Goal: Find contact information: Find contact information

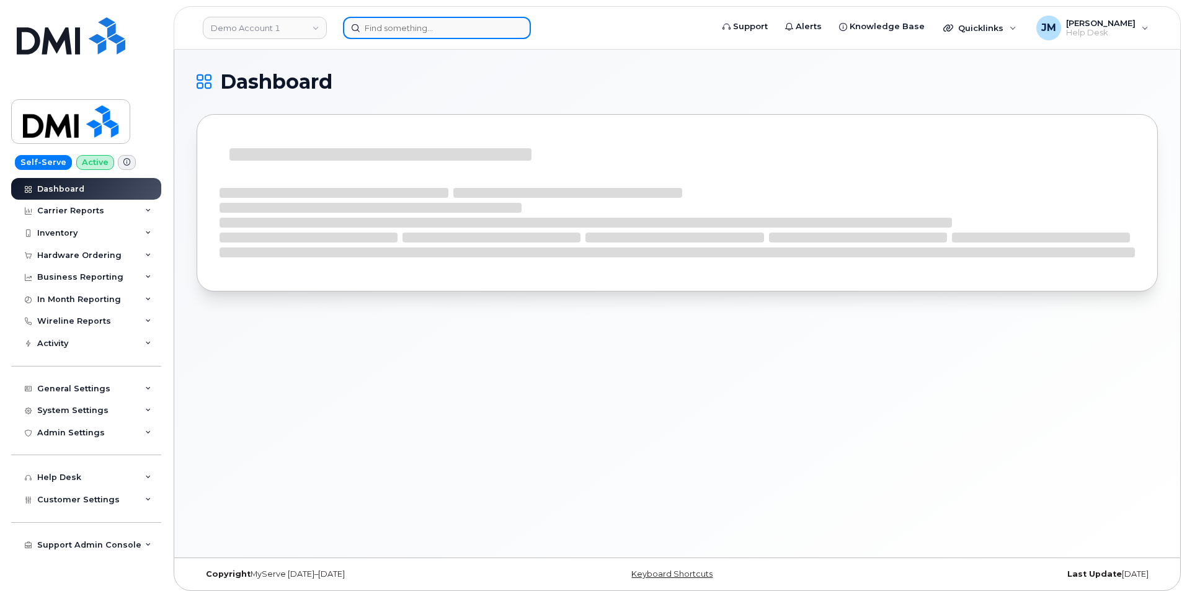
click at [430, 35] on input at bounding box center [437, 28] width 188 height 22
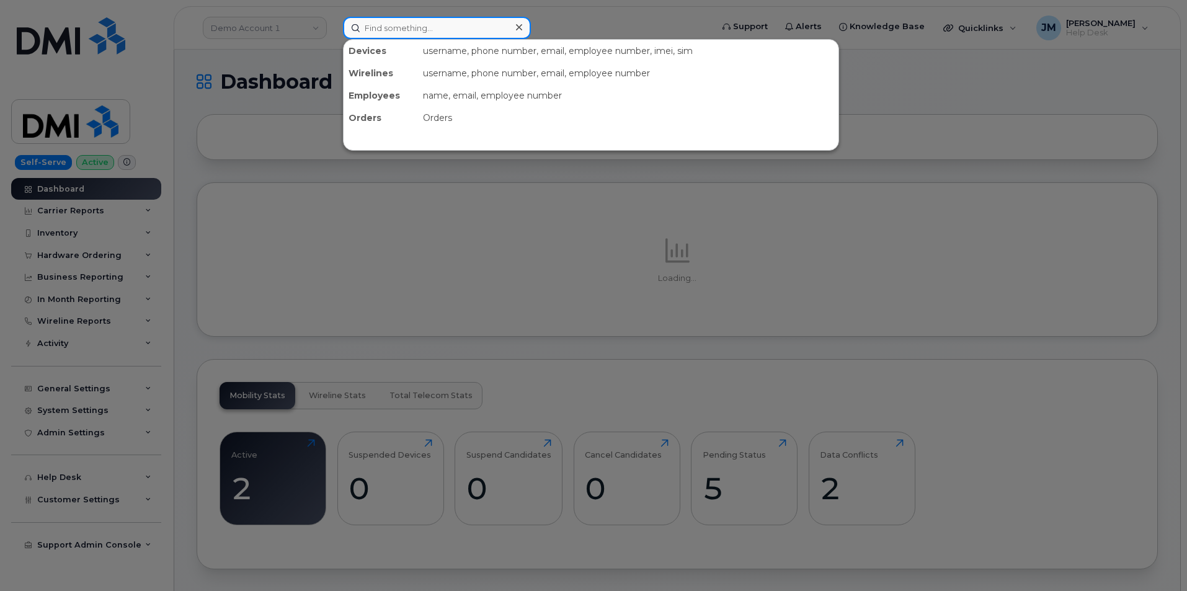
paste input "2192070768"
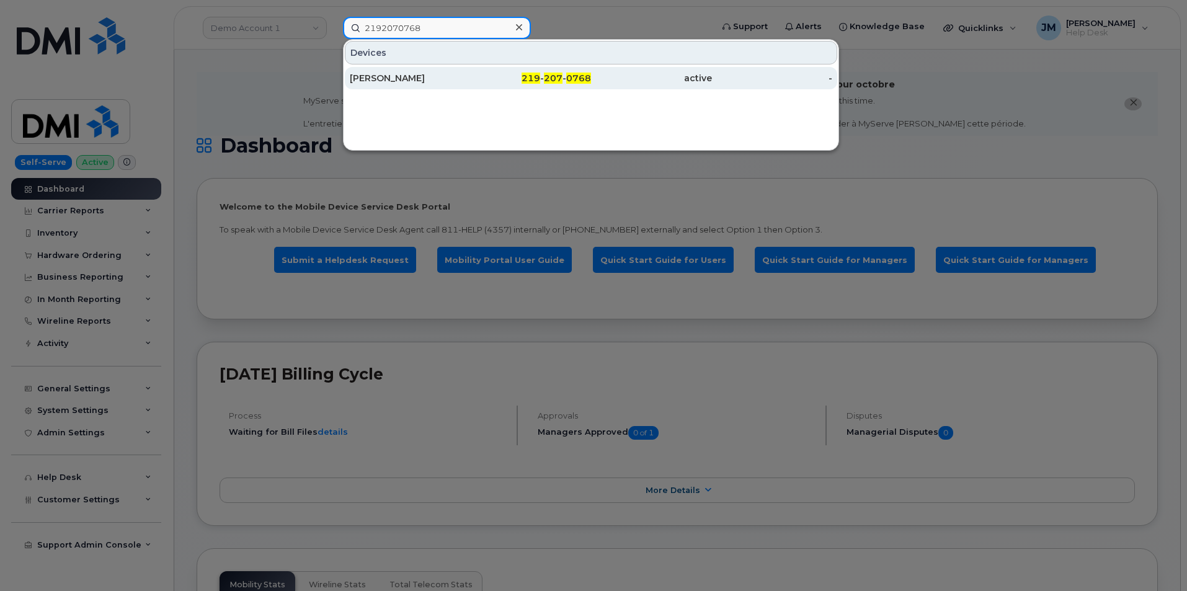
type input "2192070768"
click at [376, 79] on div "[PERSON_NAME]" at bounding box center [410, 78] width 121 height 12
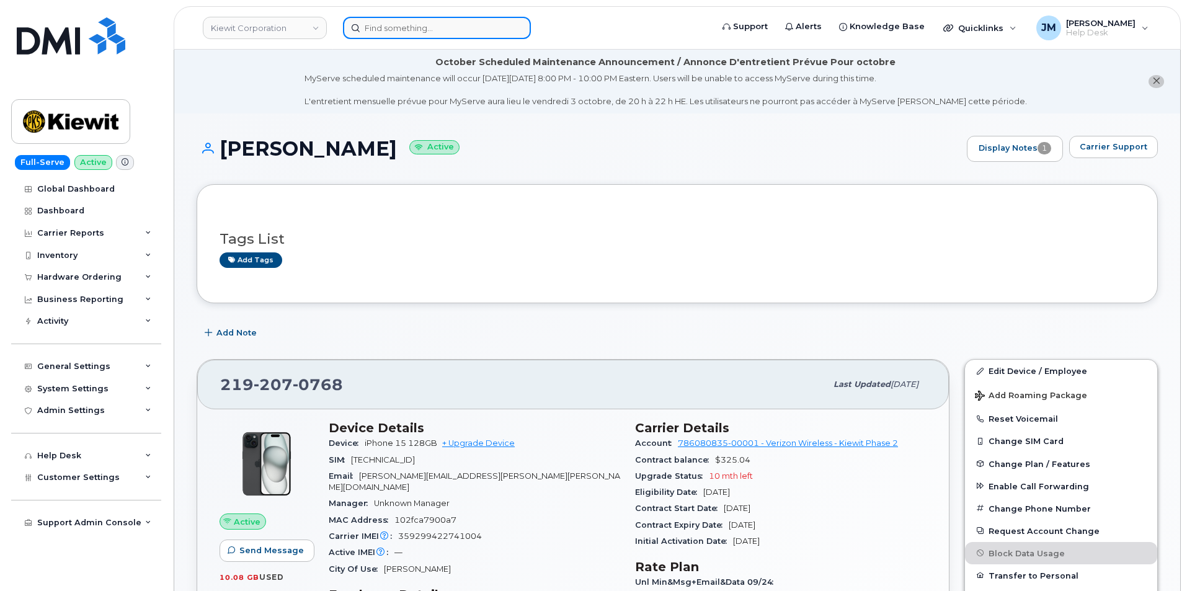
click at [403, 32] on input at bounding box center [437, 28] width 188 height 22
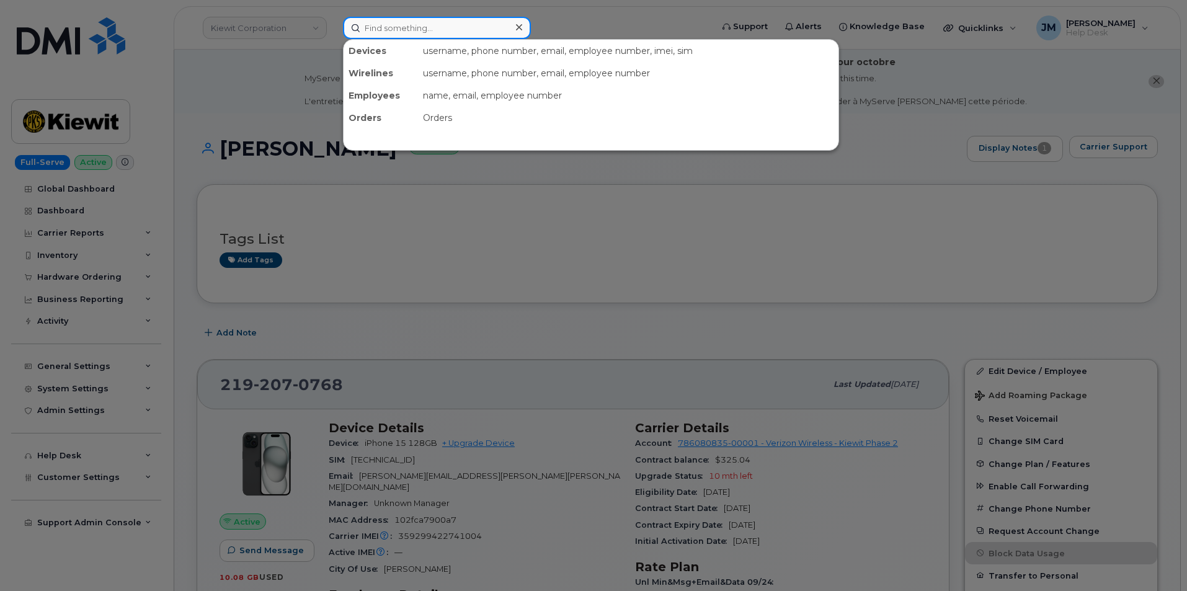
paste input "Ivan Villeda"
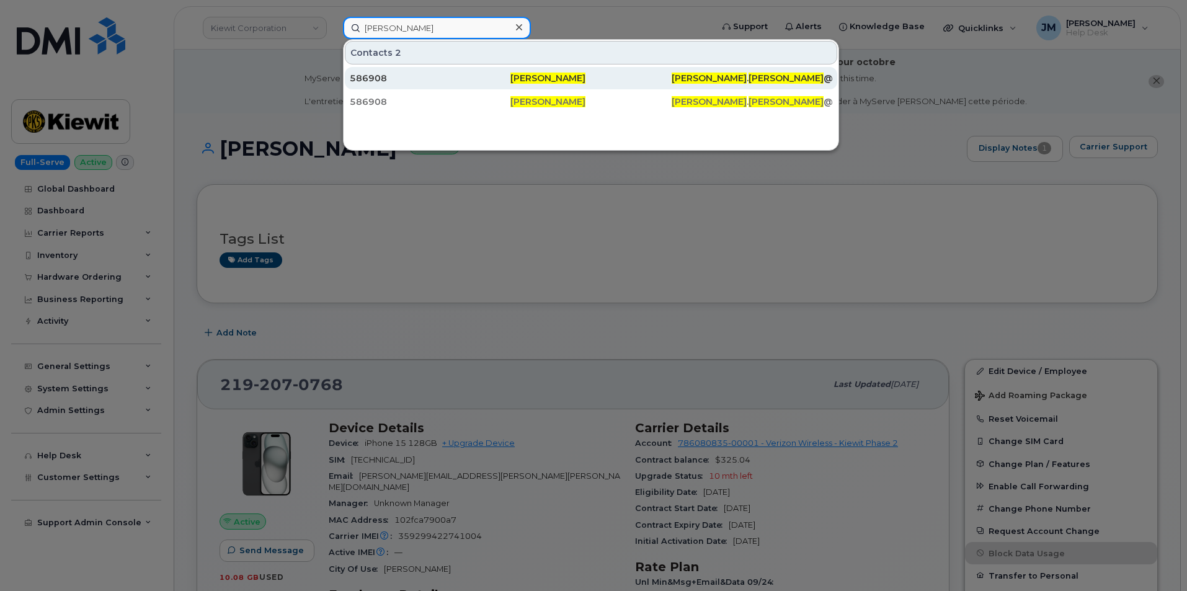
type input "Ivan Villeda"
click at [427, 78] on div "586908" at bounding box center [430, 78] width 161 height 12
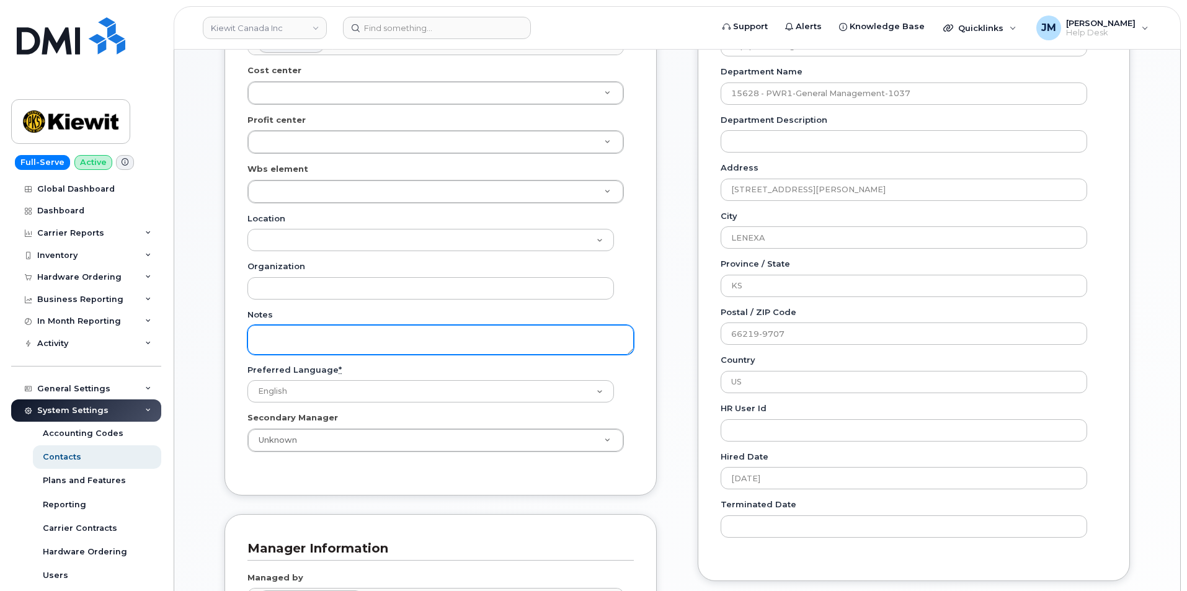
scroll to position [186, 0]
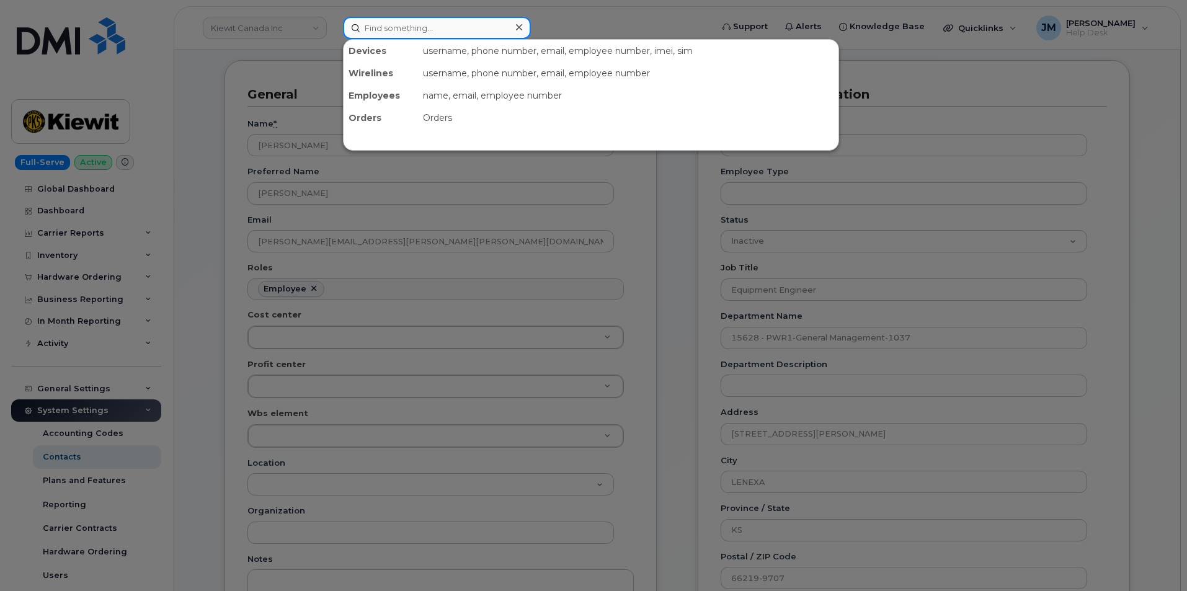
click at [391, 27] on input at bounding box center [437, 28] width 188 height 22
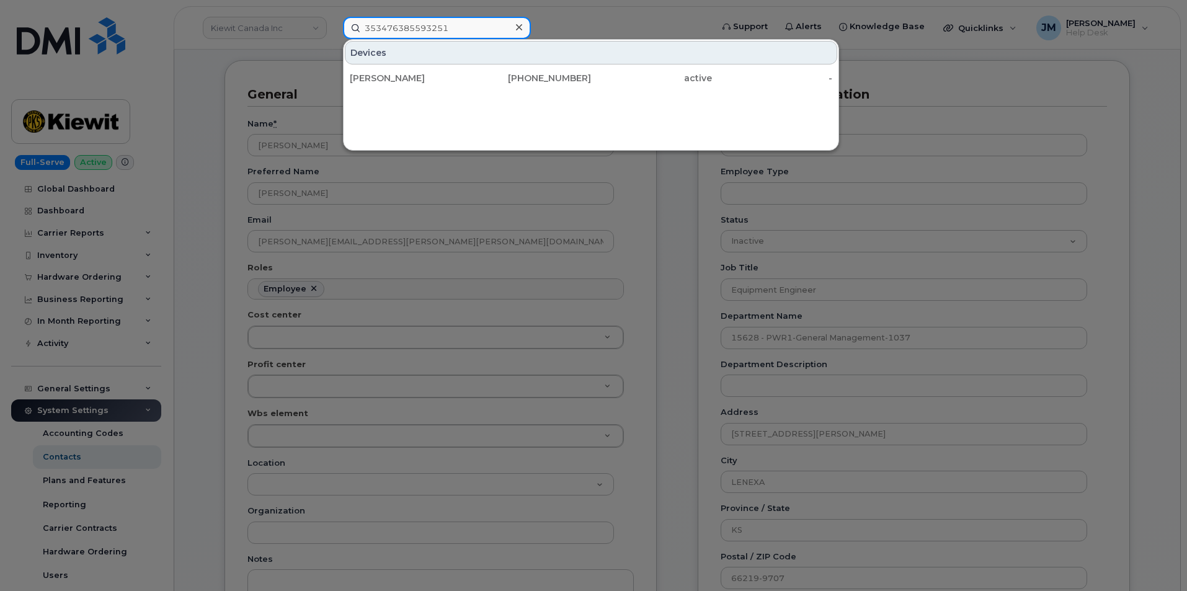
paste input "702-772-3482"
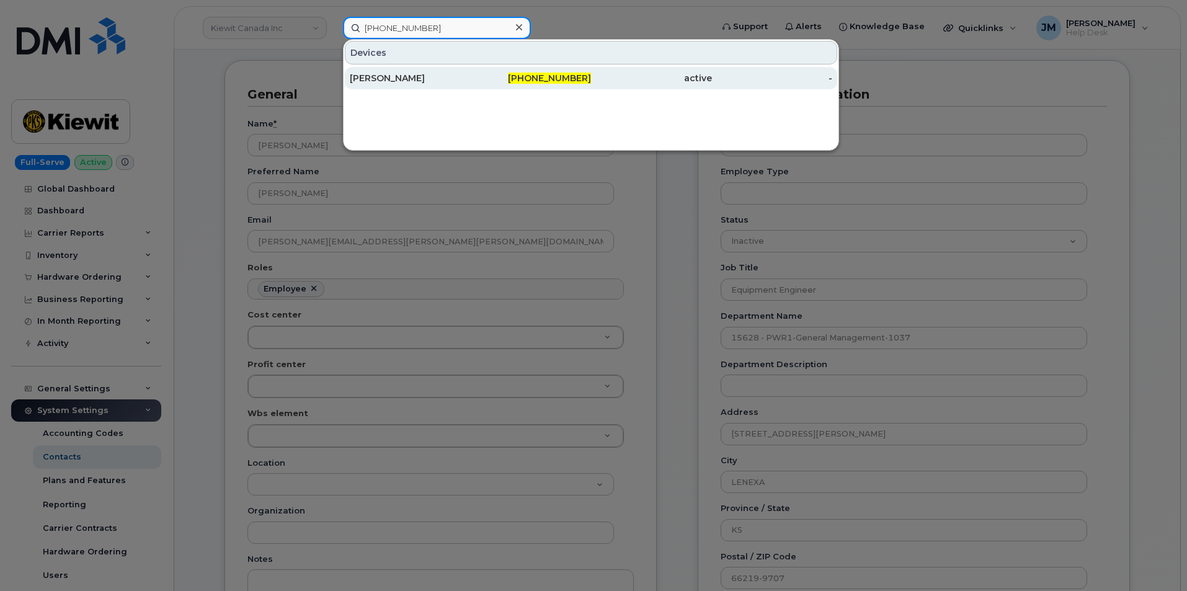
type input "702-772-3482"
click at [376, 77] on div "NICK STEFFEN" at bounding box center [410, 78] width 121 height 12
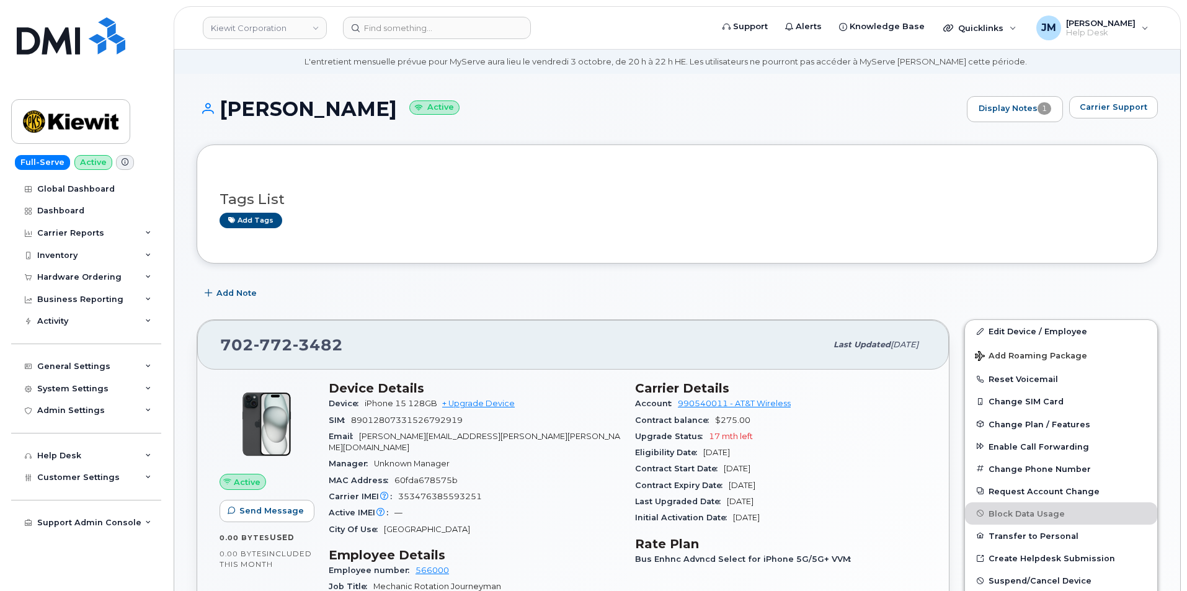
scroll to position [62, 0]
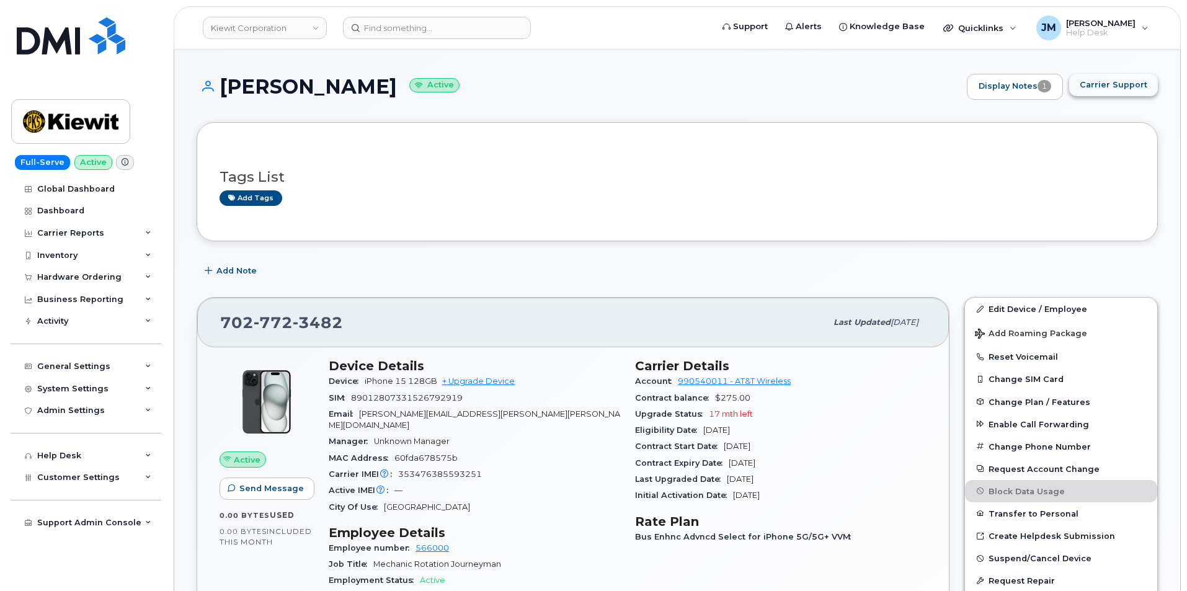
click at [1117, 86] on span "Carrier Support" at bounding box center [1113, 85] width 68 height 12
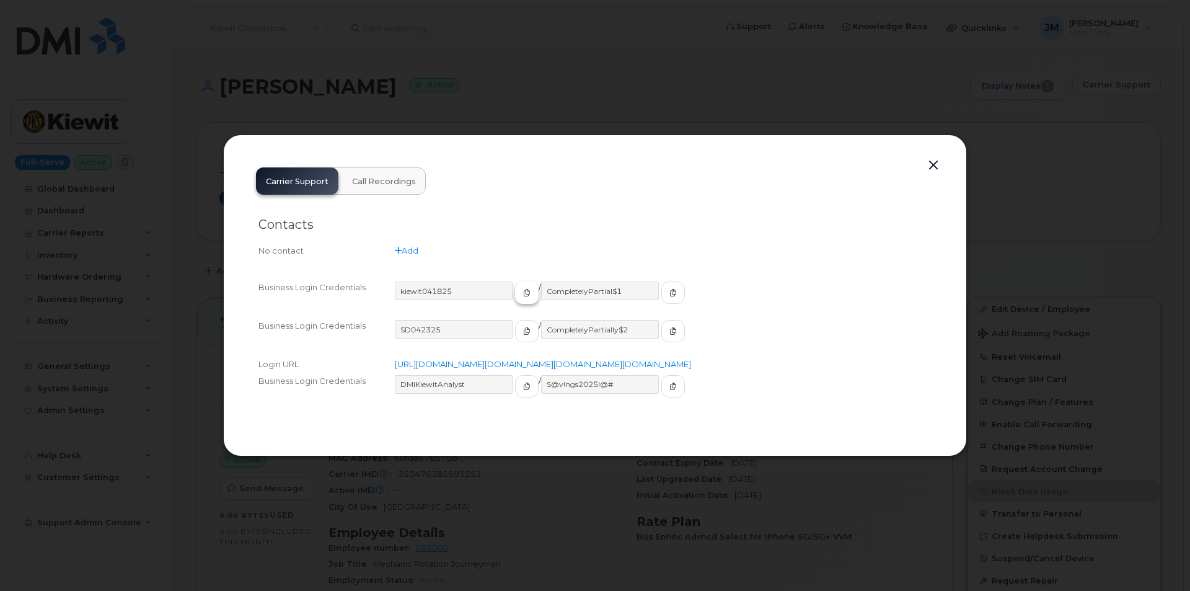
click at [523, 289] on icon "button" at bounding box center [526, 292] width 7 height 7
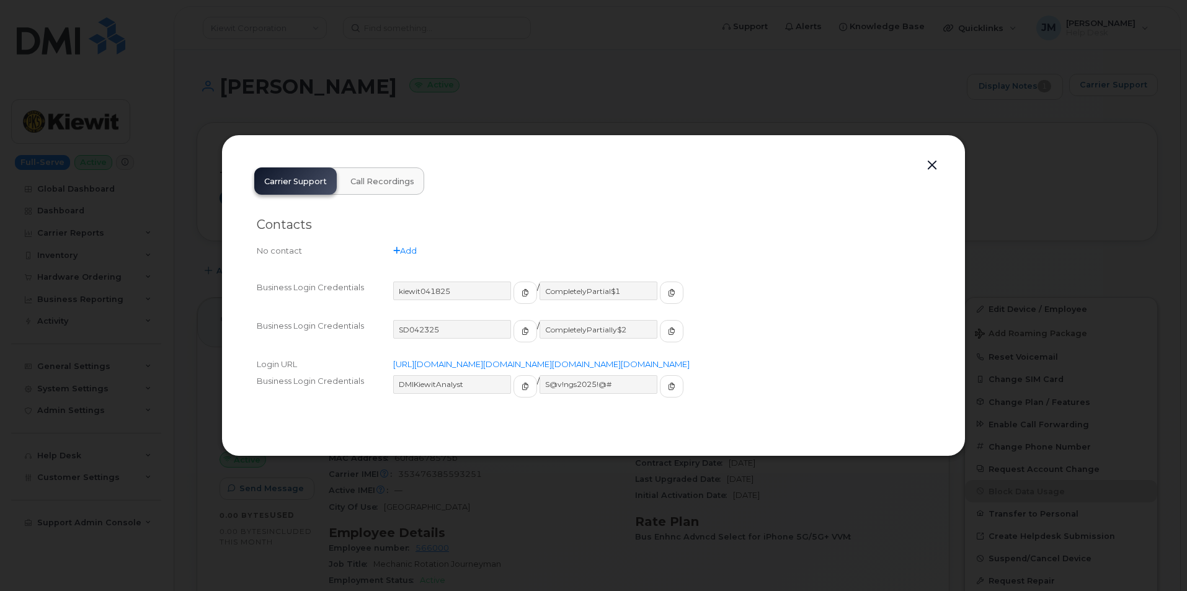
click at [931, 157] on button "button" at bounding box center [932, 165] width 19 height 17
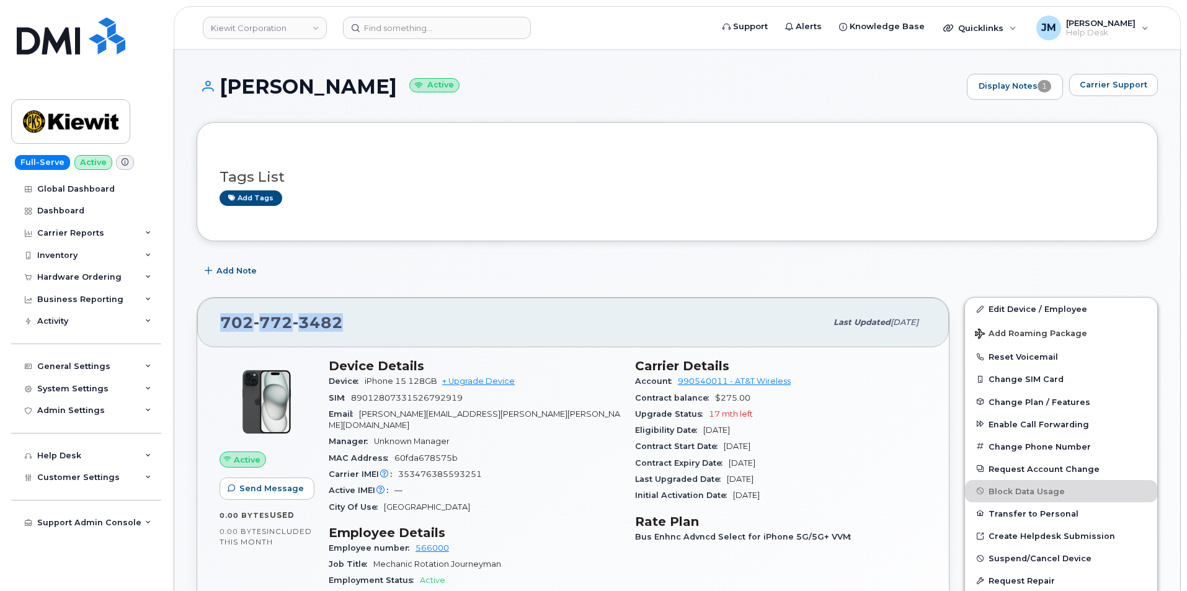
drag, startPoint x: 350, startPoint y: 325, endPoint x: 218, endPoint y: 325, distance: 131.4
click at [218, 325] on div "702 772 3482 Last updated Sep 25, 2025" at bounding box center [572, 323] width 751 height 50
copy span "702 772 3482"
click at [1104, 83] on span "Carrier Support" at bounding box center [1113, 85] width 68 height 12
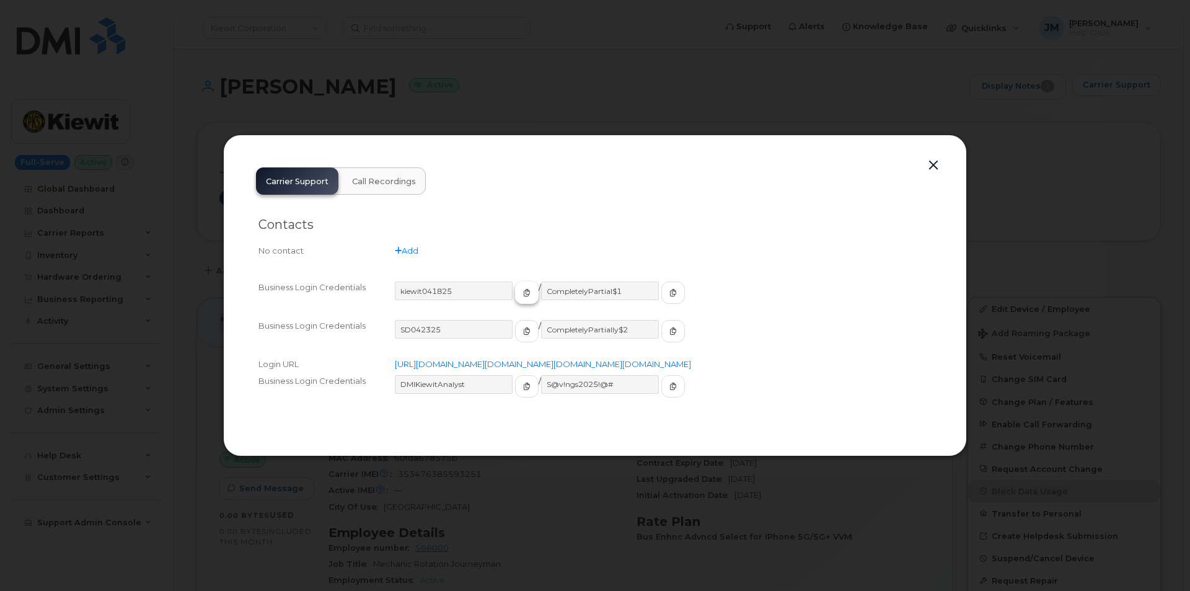
click at [523, 289] on icon "button" at bounding box center [526, 292] width 7 height 7
click at [668, 287] on span "button" at bounding box center [673, 292] width 11 height 11
click at [929, 157] on button "button" at bounding box center [933, 165] width 19 height 17
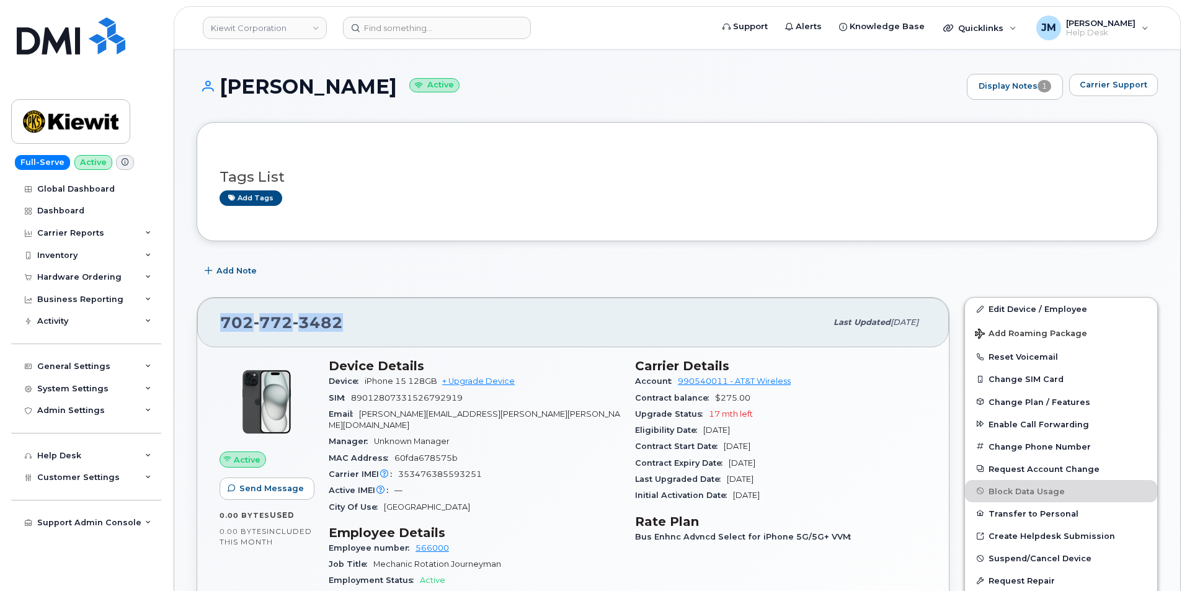
copy span "702 772 3482"
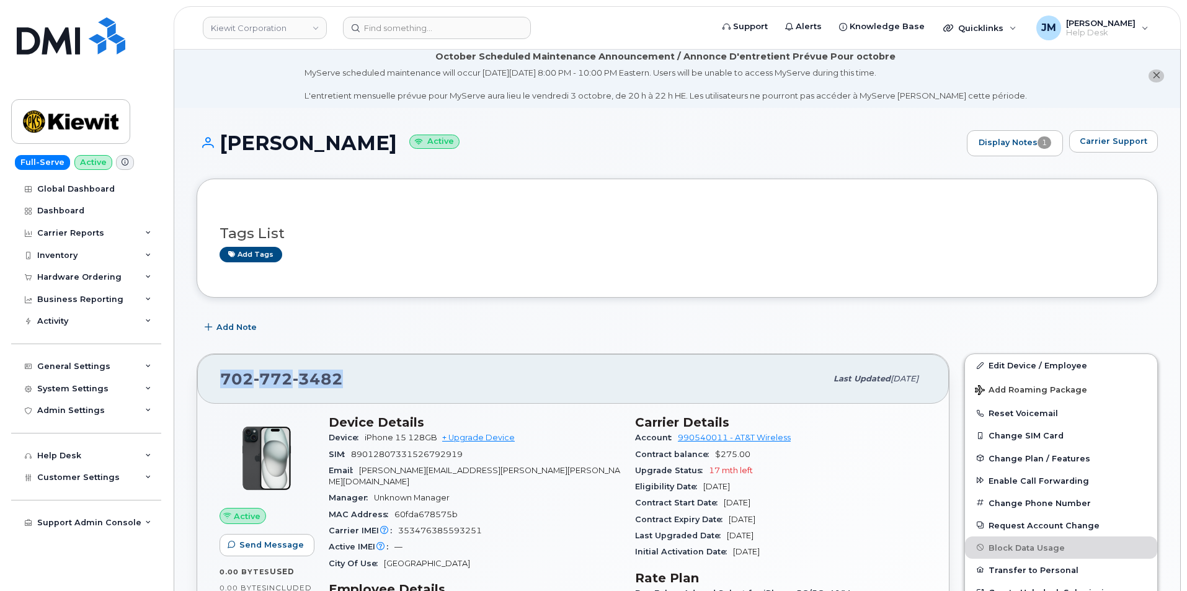
scroll to position [0, 0]
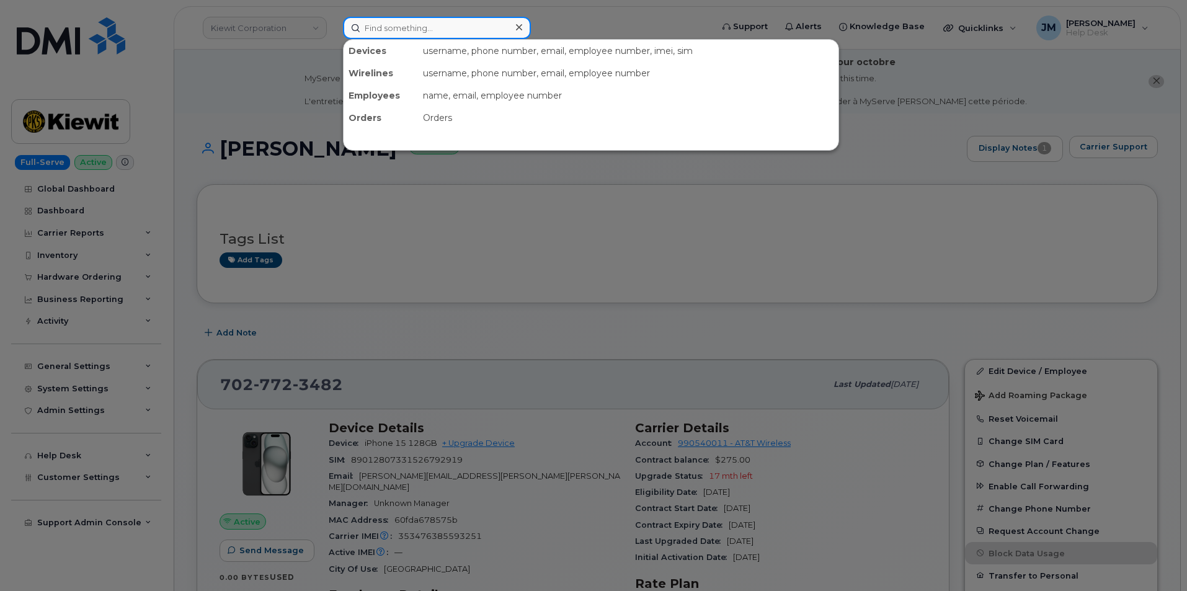
drag, startPoint x: 405, startPoint y: 21, endPoint x: 406, endPoint y: 28, distance: 6.9
click at [406, 25] on input at bounding box center [437, 28] width 188 height 22
paste input "2192070768"
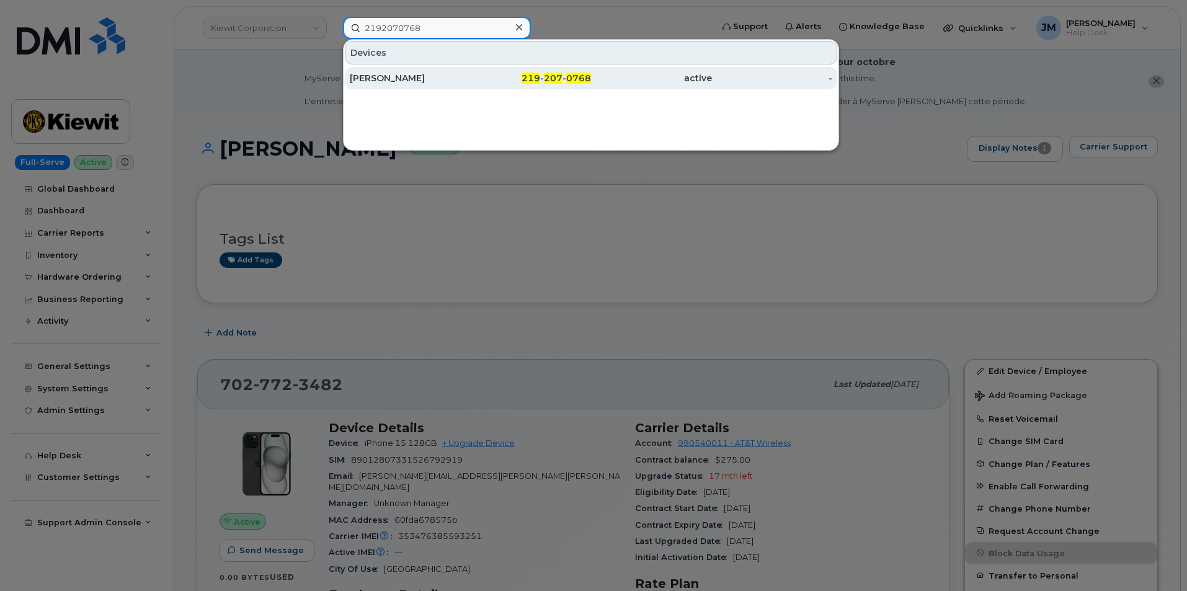
type input "2192070768"
click at [392, 77] on div "[PERSON_NAME]" at bounding box center [410, 78] width 121 height 12
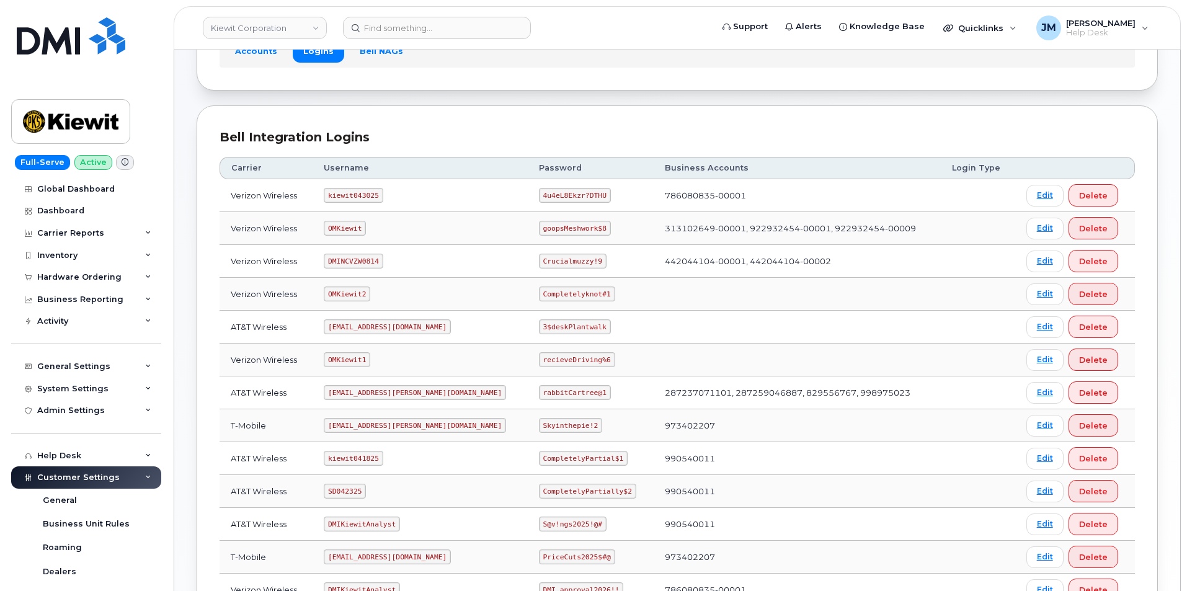
scroll to position [124, 0]
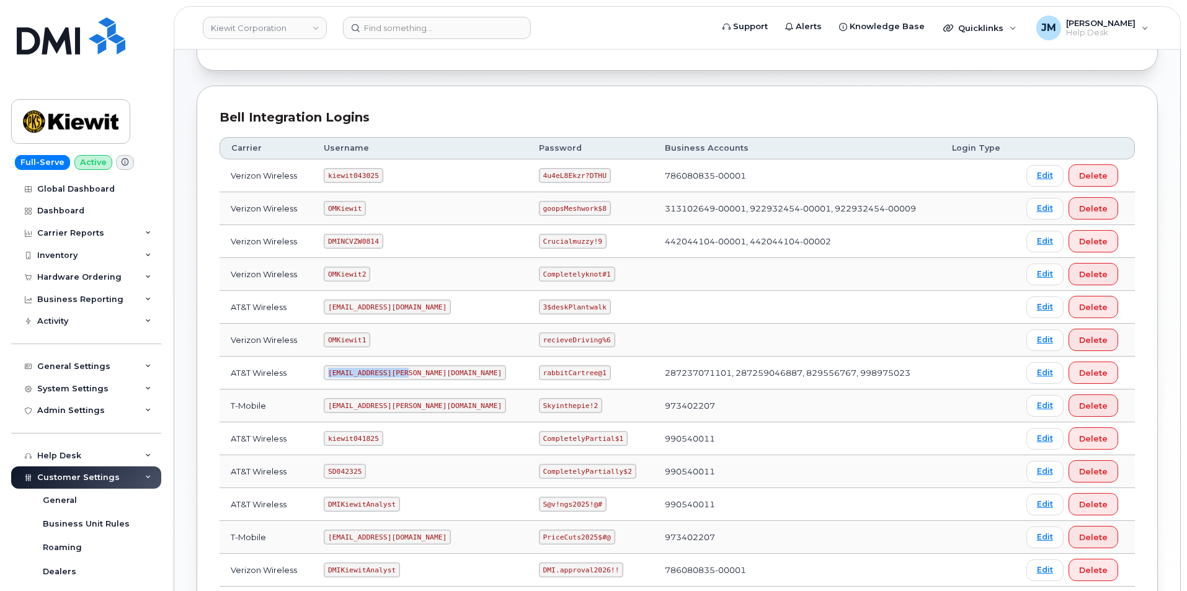
drag, startPoint x: 409, startPoint y: 371, endPoint x: 334, endPoint y: 371, distance: 75.0
click at [334, 371] on code "[EMAIL_ADDRESS][PERSON_NAME][DOMAIN_NAME]" at bounding box center [415, 372] width 182 height 15
copy code "[EMAIL_ADDRESS][PERSON_NAME][DOMAIN_NAME]"
drag, startPoint x: 562, startPoint y: 372, endPoint x: 502, endPoint y: 373, distance: 59.5
click at [539, 373] on code "rabbitCartree@1" at bounding box center [575, 372] width 72 height 15
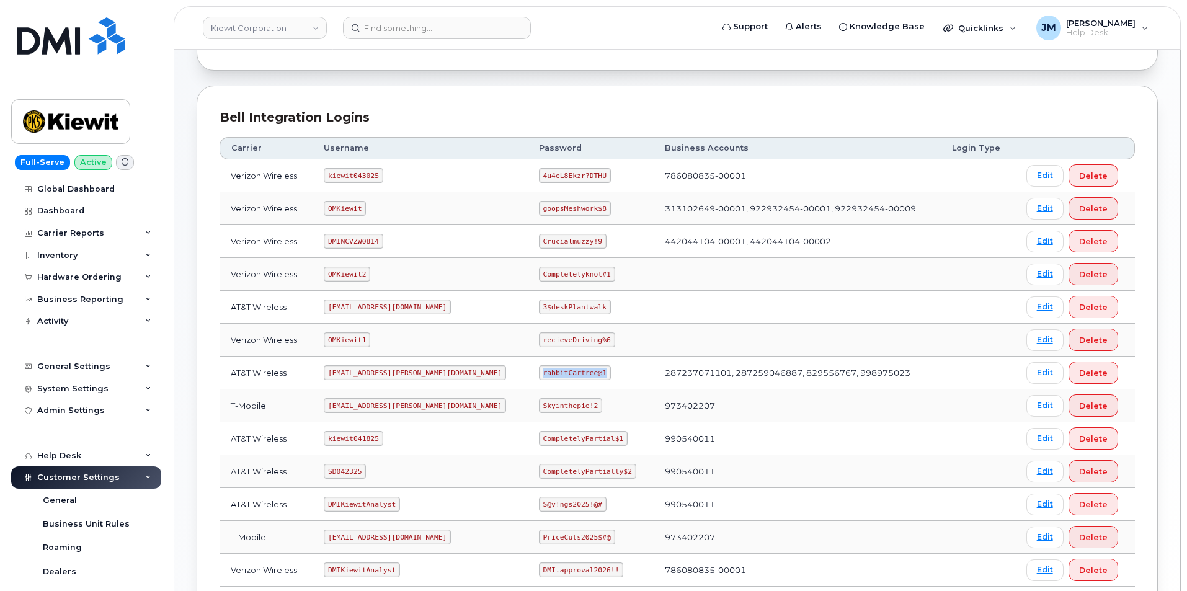
copy code "rabbitCartree@1"
drag, startPoint x: 408, startPoint y: 373, endPoint x: 314, endPoint y: 366, distance: 94.5
click at [314, 366] on tr "AT&T Wireless ms-kiewit@dminc.com rabbitCartree@1 287237071101, 287259046887, 8…" at bounding box center [676, 372] width 915 height 33
copy tr "ms-kiewit@dminc.com"
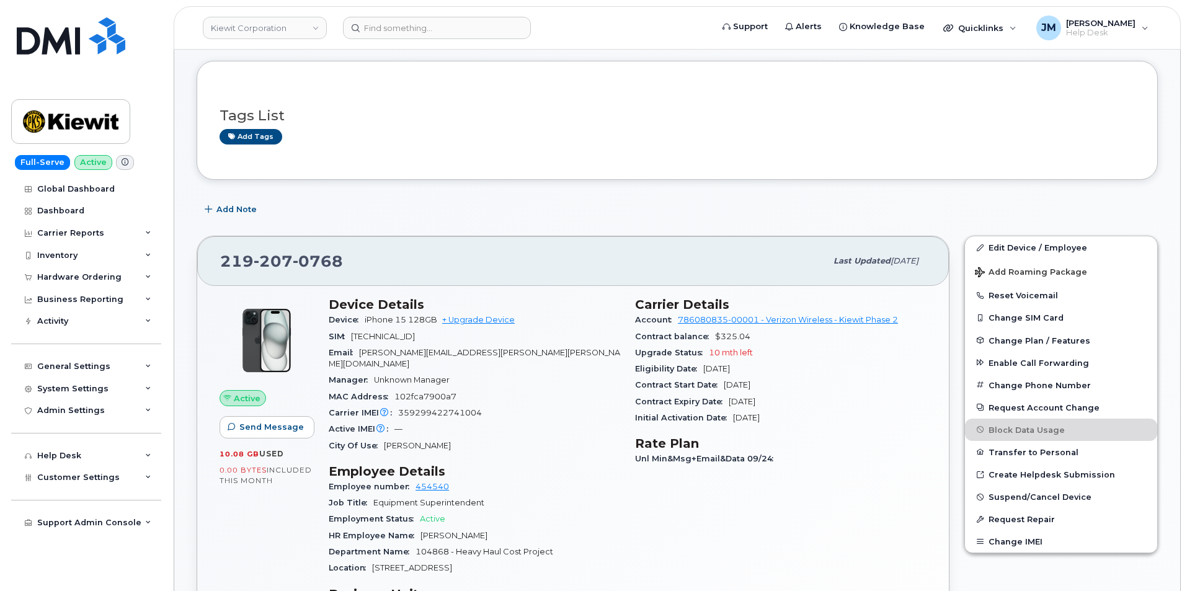
scroll to position [124, 0]
drag, startPoint x: 499, startPoint y: 353, endPoint x: 362, endPoint y: 356, distance: 137.0
click at [362, 356] on div "Email [PERSON_NAME][EMAIL_ADDRESS][PERSON_NAME][PERSON_NAME][DOMAIN_NAME]" at bounding box center [474, 358] width 291 height 28
copy span "[PERSON_NAME][EMAIL_ADDRESS][PERSON_NAME][PERSON_NAME][DOMAIN_NAME]"
click at [409, 26] on input at bounding box center [437, 28] width 188 height 22
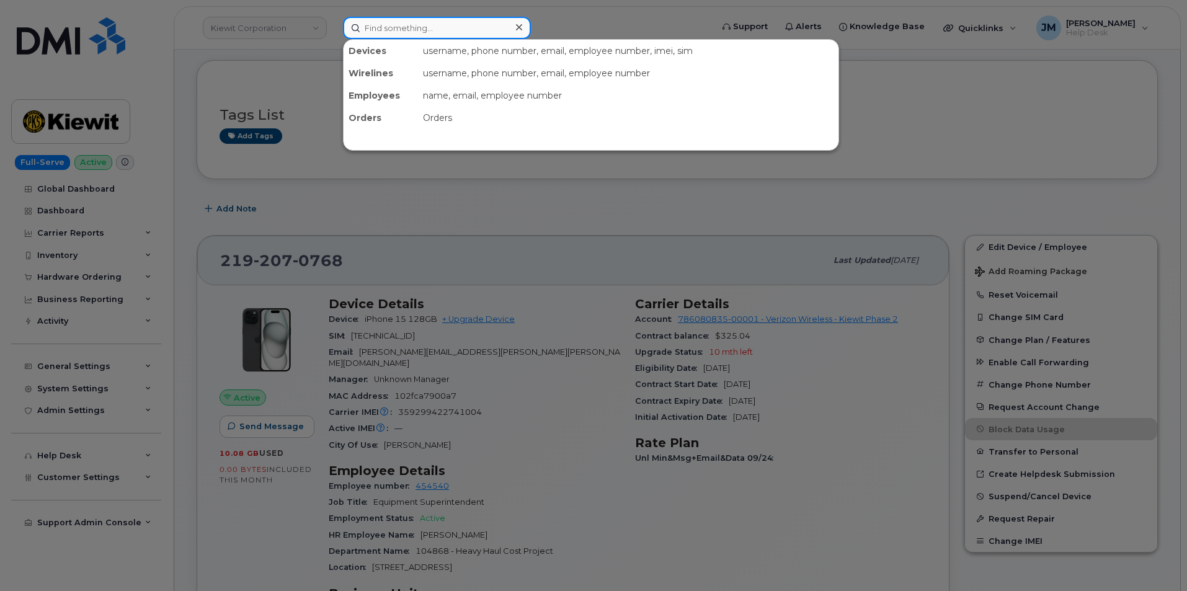
click at [378, 29] on input at bounding box center [437, 28] width 188 height 22
click at [383, 26] on input at bounding box center [437, 28] width 188 height 22
click at [384, 32] on input at bounding box center [437, 28] width 188 height 22
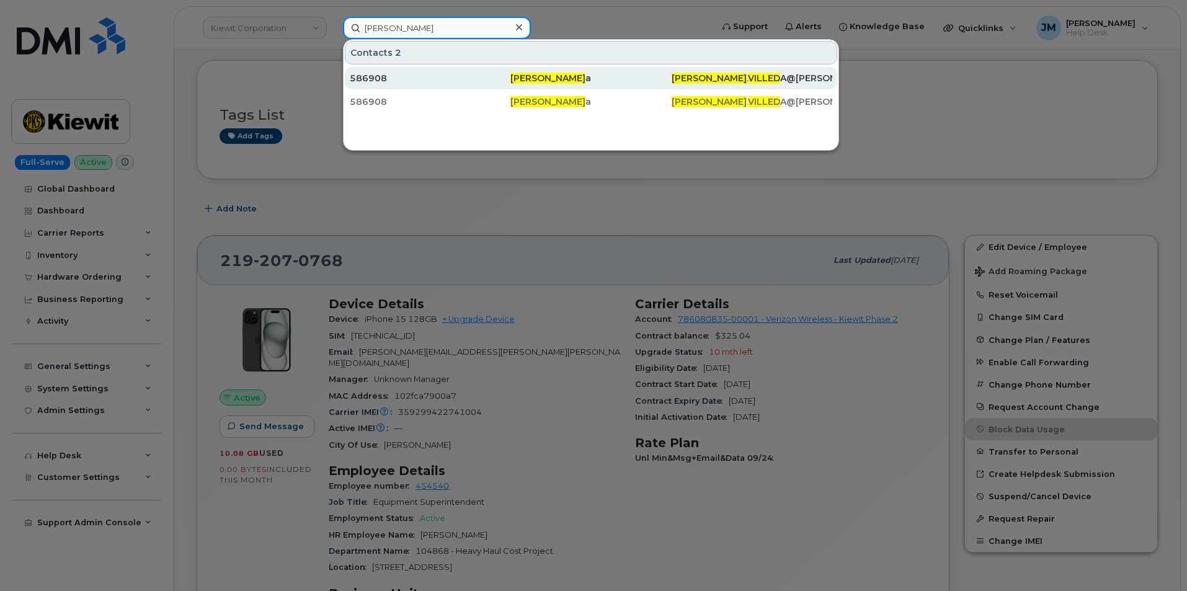
type input "[PERSON_NAME]"
click at [748, 81] on span "VILLED" at bounding box center [764, 78] width 32 height 11
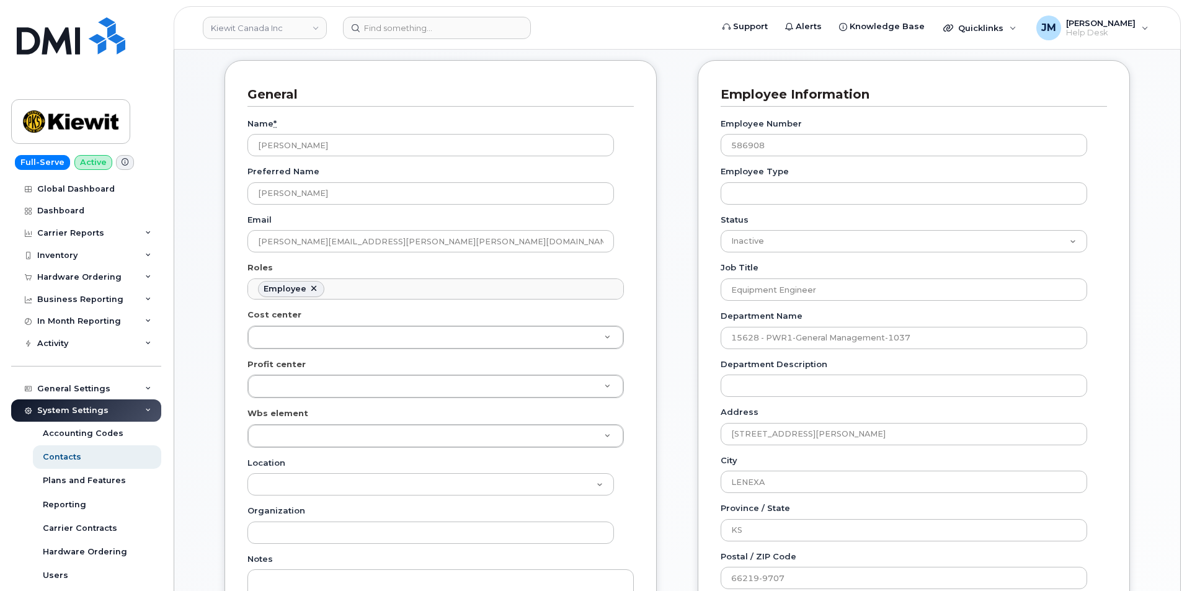
scroll to position [124, 0]
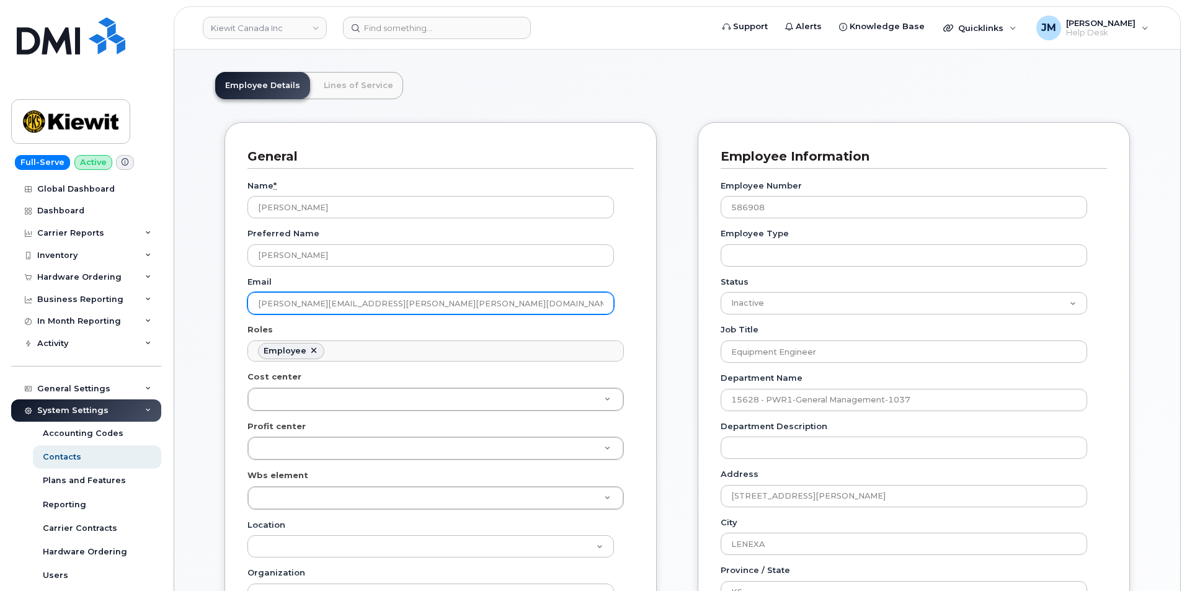
drag, startPoint x: 385, startPoint y: 298, endPoint x: 252, endPoint y: 297, distance: 132.7
click at [252, 297] on input "IVAN.VILLEDA@KIEWIT.COM" at bounding box center [430, 303] width 366 height 22
